Goal: Information Seeking & Learning: Learn about a topic

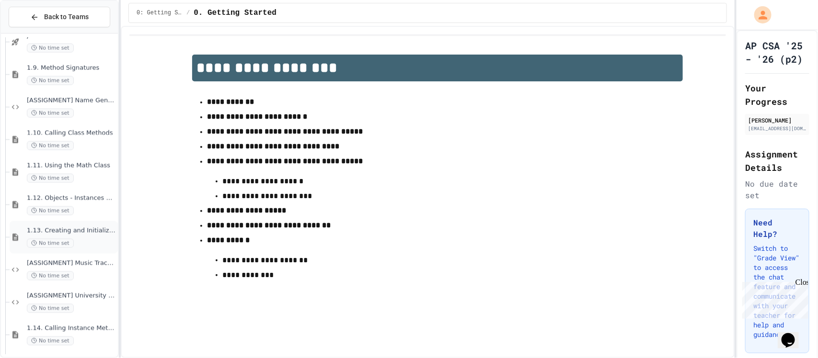
scroll to position [637, 0]
click at [68, 271] on span "No time set" at bounding box center [50, 275] width 47 height 9
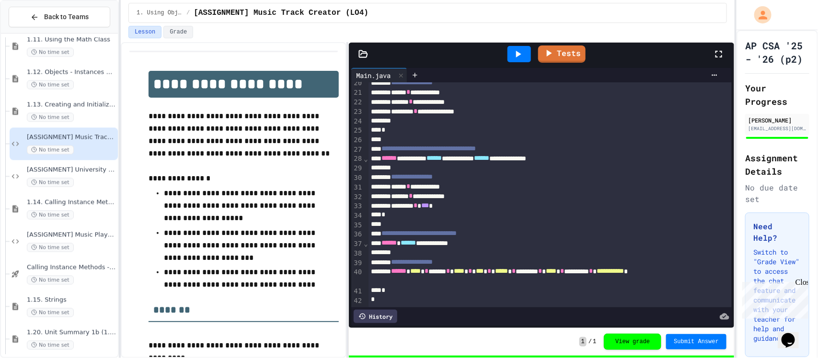
scroll to position [769, 0]
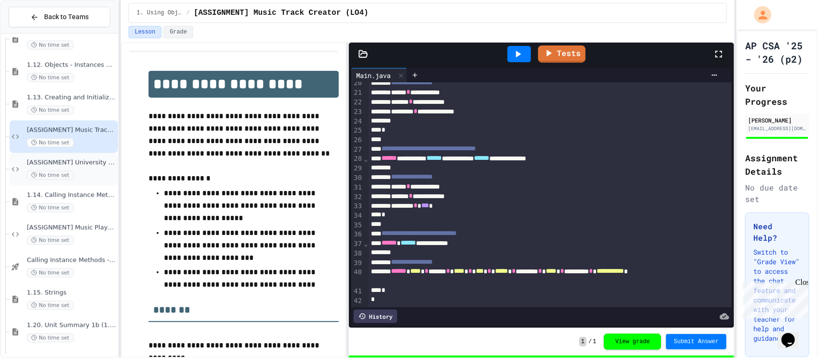
click at [94, 159] on span "[ASSIGNMENT] University Registration System (LO4)" at bounding box center [71, 163] width 89 height 8
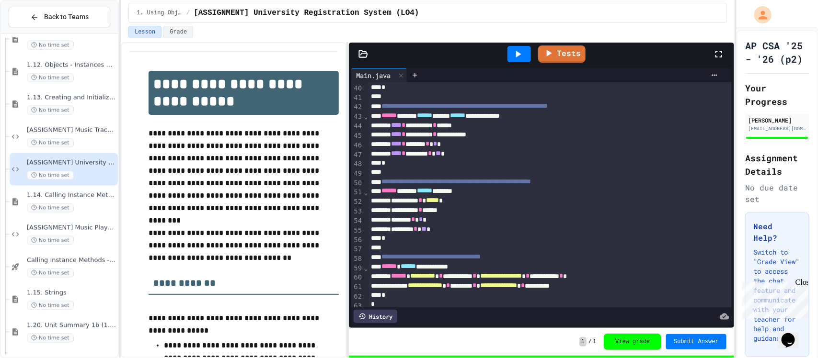
scroll to position [394, 0]
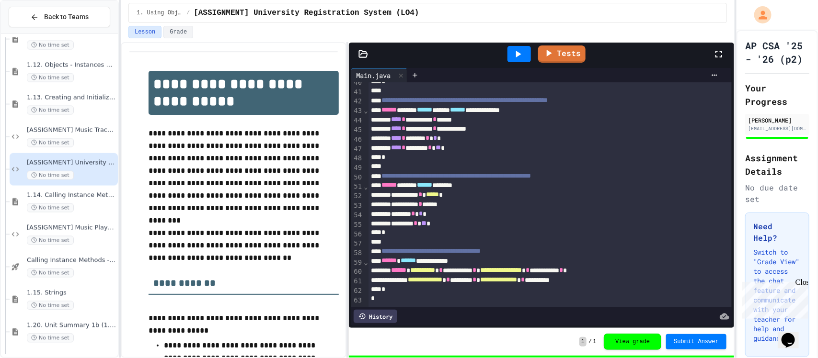
click at [611, 214] on div "******* * * *" at bounding box center [549, 214] width 363 height 10
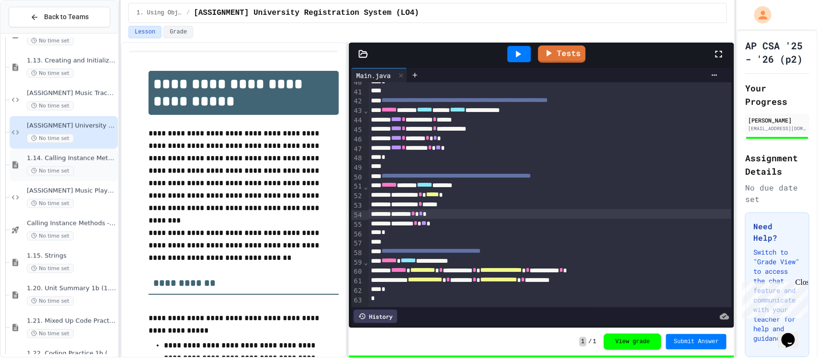
scroll to position [808, 0]
click at [93, 188] on span "[ASSIGNMENT] Music Player Debugger (LO3)" at bounding box center [71, 189] width 89 height 8
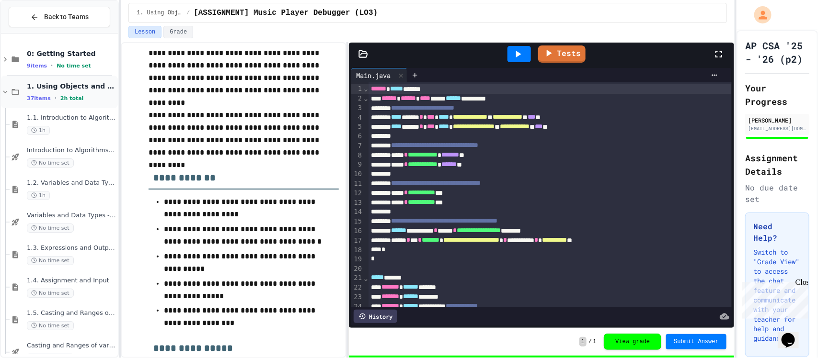
click at [11, 92] on icon at bounding box center [15, 92] width 11 height 9
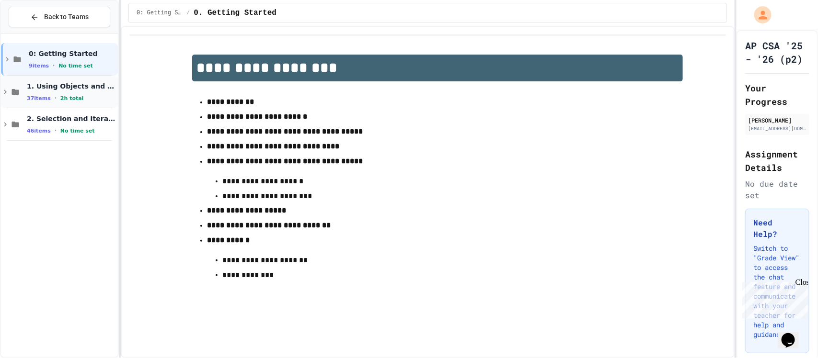
click at [2, 98] on div "1. Using Objects and Methods 37 items • 2h total" at bounding box center [59, 92] width 117 height 33
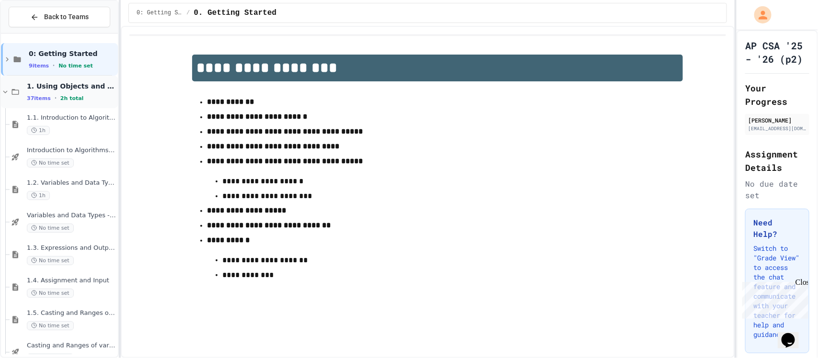
click at [6, 92] on icon at bounding box center [5, 92] width 9 height 9
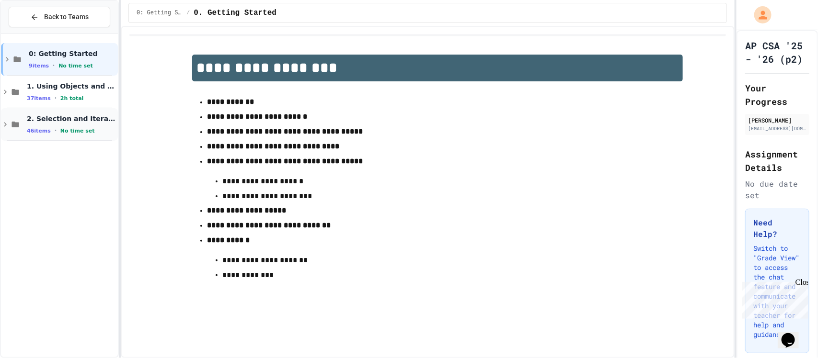
click at [10, 126] on icon at bounding box center [15, 124] width 11 height 9
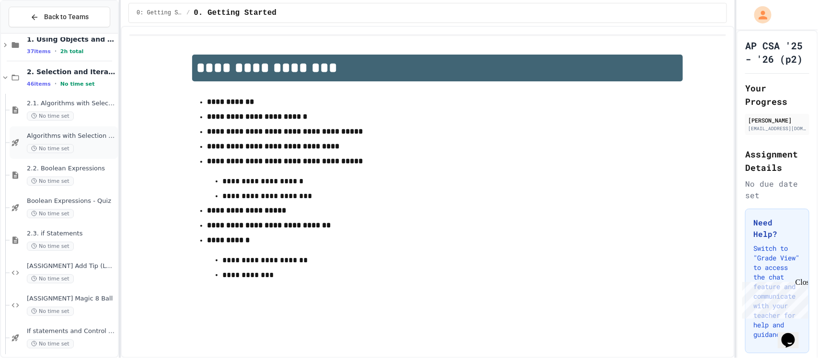
scroll to position [46, 0]
click at [44, 266] on span "[ASSIGNMENT] Add Tip (LO6)" at bounding box center [71, 268] width 89 height 8
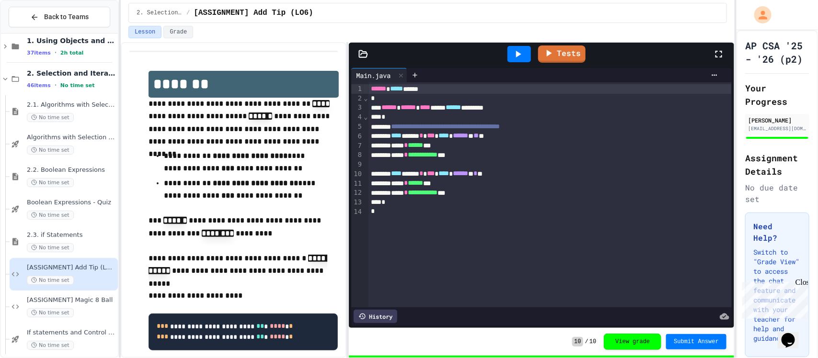
click at [367, 53] on icon at bounding box center [363, 54] width 10 height 10
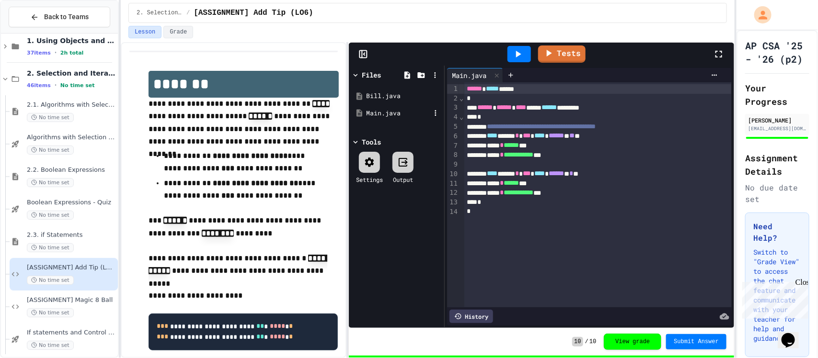
click at [387, 109] on div "Main.java" at bounding box center [398, 114] width 64 height 10
click at [401, 115] on div "Main.java" at bounding box center [398, 114] width 64 height 10
click at [385, 99] on div "Bill.java" at bounding box center [398, 97] width 64 height 10
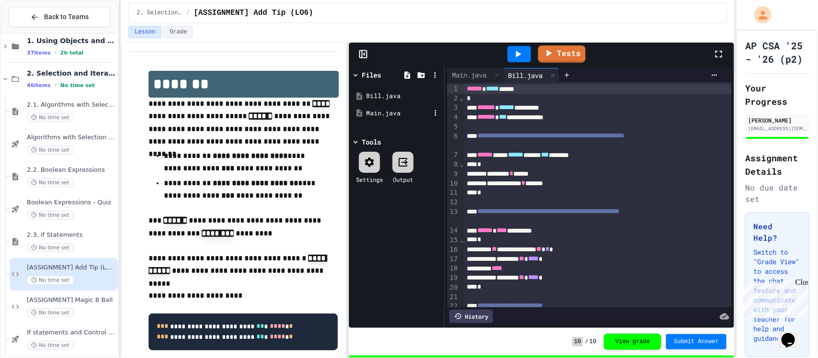
click at [408, 109] on div "Main.java" at bounding box center [398, 114] width 64 height 10
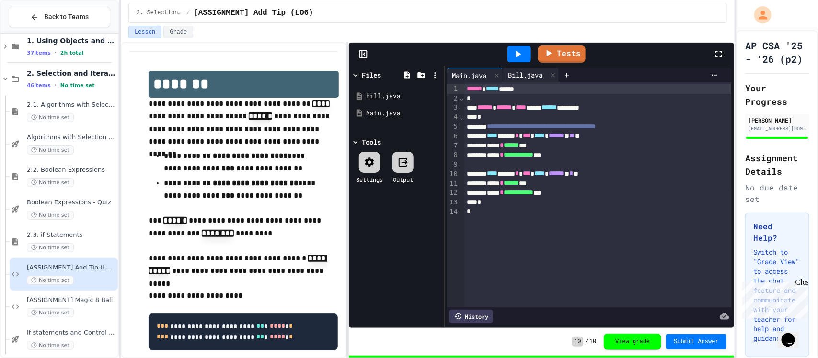
click at [536, 81] on div "Bill.java" at bounding box center [531, 75] width 56 height 14
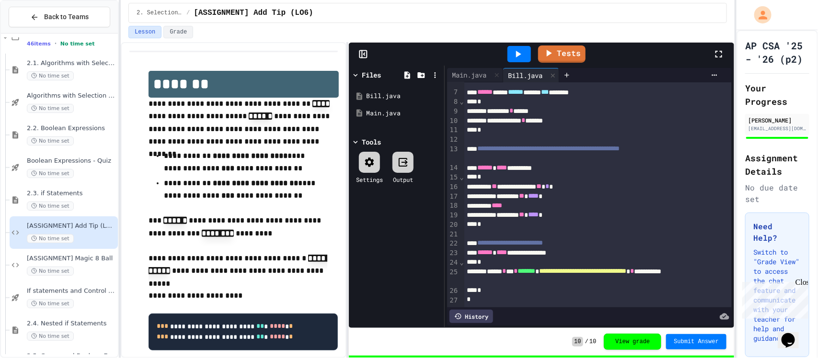
scroll to position [88, 0]
click at [74, 250] on div "[ASSIGNMENT] Magic 8 Ball No time set" at bounding box center [64, 265] width 108 height 33
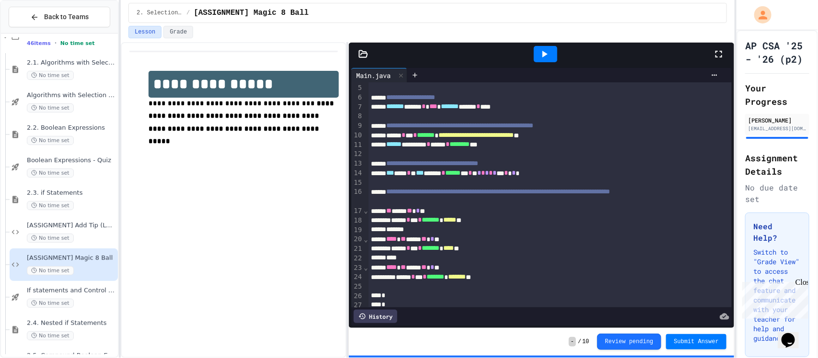
scroll to position [53, 0]
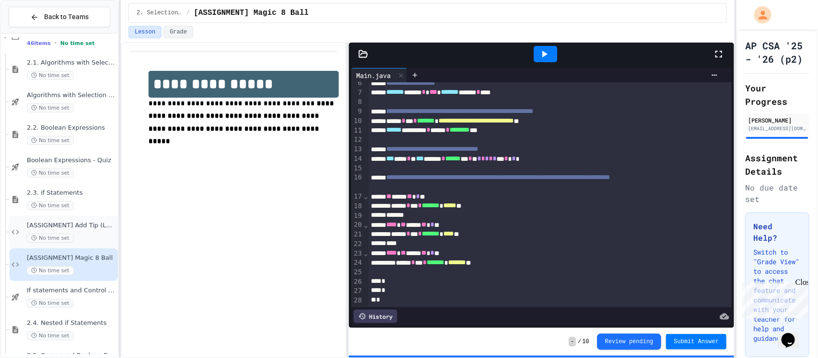
click at [63, 232] on div "[ASSIGNMENT] Add Tip (LO6) No time set" at bounding box center [71, 232] width 89 height 21
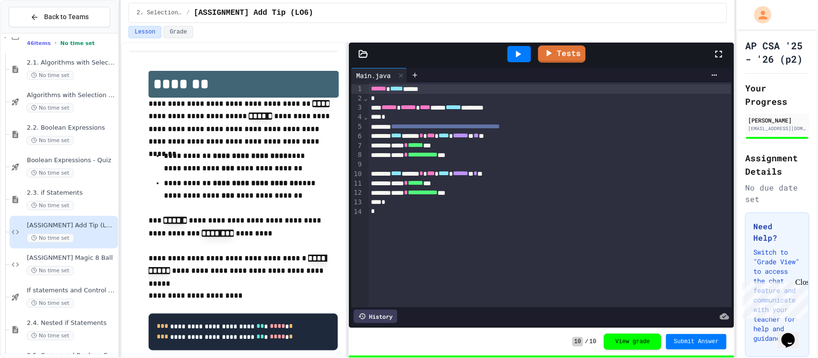
click at [360, 62] on div "Tests" at bounding box center [541, 54] width 385 height 23
click at [360, 61] on div "Tests" at bounding box center [541, 54] width 385 height 23
click at [360, 58] on icon at bounding box center [363, 54] width 10 height 10
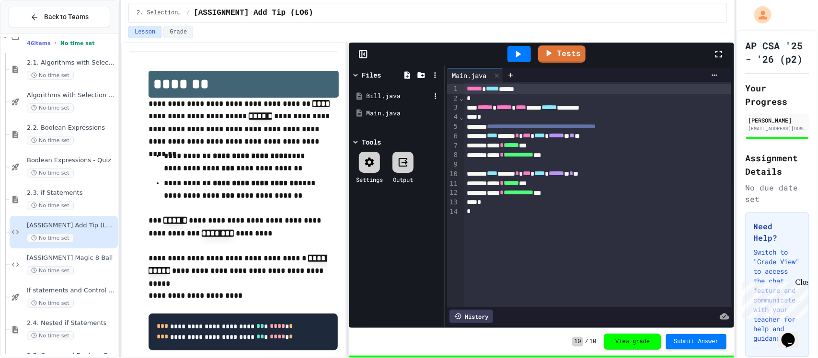
click at [404, 101] on div "Bill.java" at bounding box center [398, 97] width 64 height 10
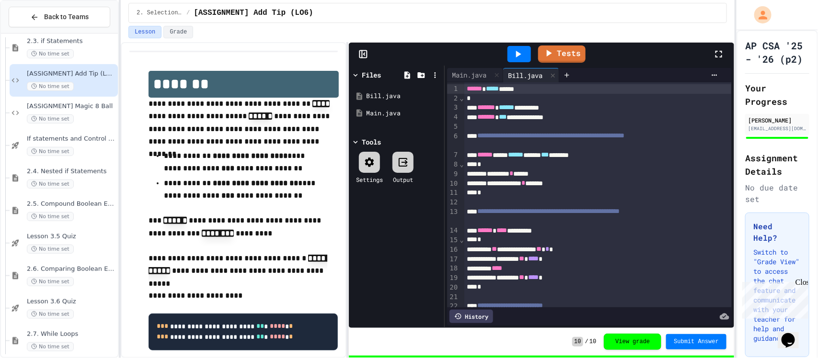
scroll to position [240, 0]
